Goal: Find specific page/section: Find specific page/section

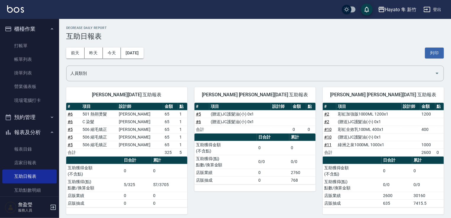
scroll to position [59, 0]
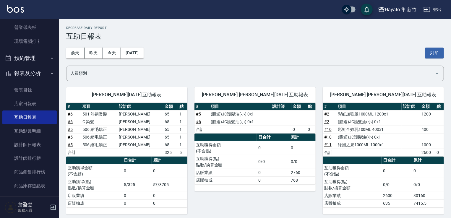
click at [251, 40] on h3 "互助日報表" at bounding box center [255, 36] width 378 height 8
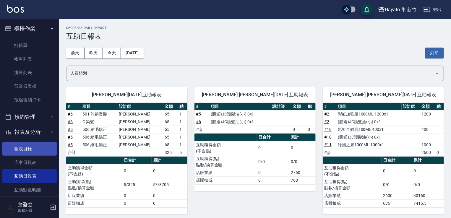
scroll to position [0, 0]
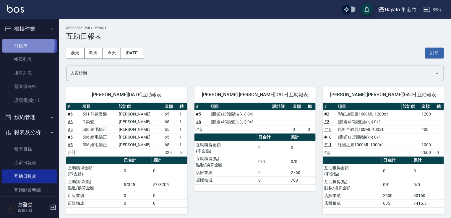
click at [6, 45] on link "打帳單" at bounding box center [29, 46] width 54 height 14
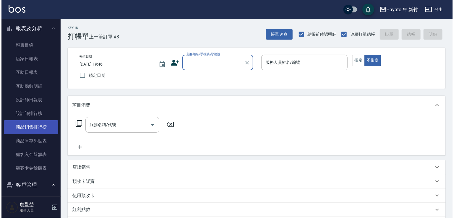
scroll to position [148, 0]
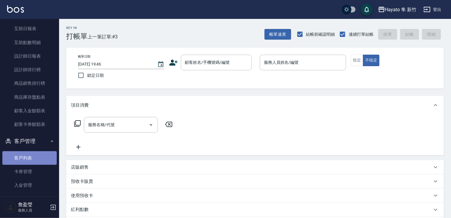
click at [35, 164] on link "客戶列表" at bounding box center [29, 158] width 54 height 14
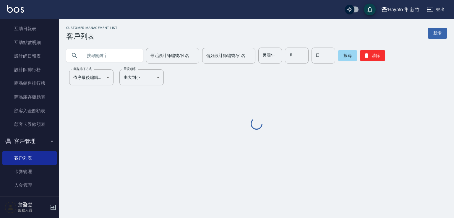
click at [117, 54] on input "text" at bounding box center [111, 56] width 56 height 16
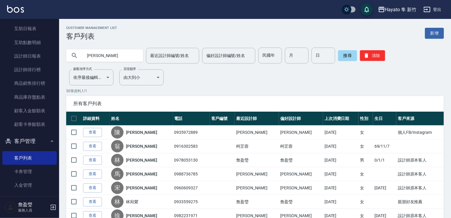
type input "[PERSON_NAME]"
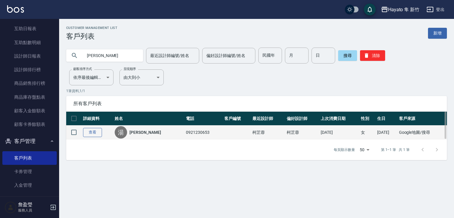
click at [87, 130] on link "查看" at bounding box center [92, 132] width 19 height 9
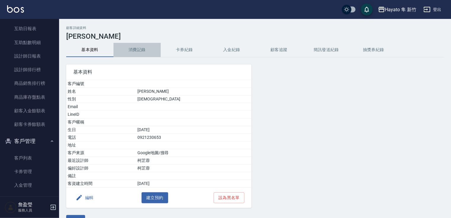
click at [147, 49] on button "消費記錄" at bounding box center [137, 50] width 47 height 14
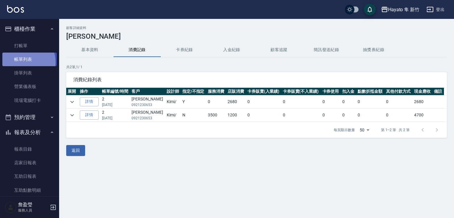
click at [26, 62] on link "帳單列表" at bounding box center [29, 60] width 54 height 14
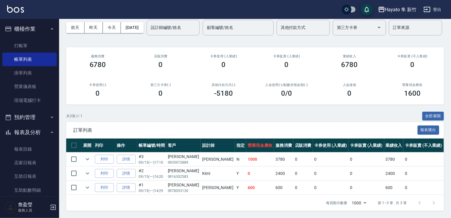
scroll to position [48, 0]
